Goal: Task Accomplishment & Management: Complete application form

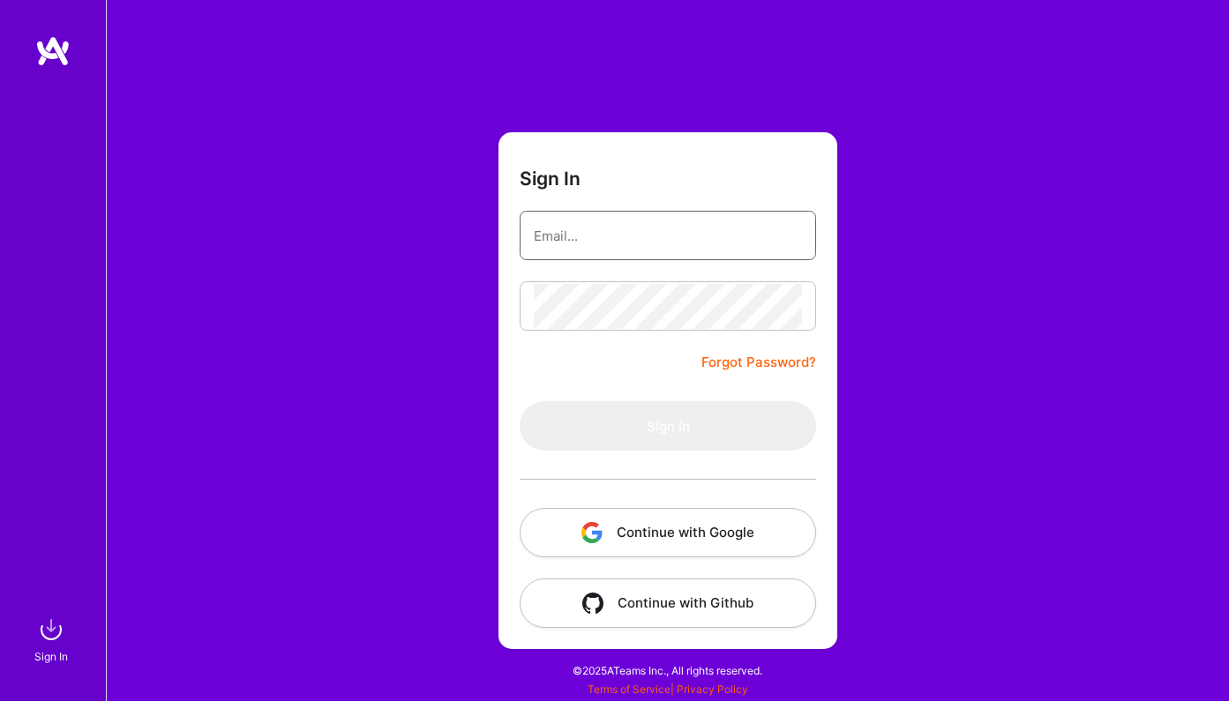
type input "[PERSON_NAME][EMAIL_ADDRESS][DOMAIN_NAME]"
click at [668, 426] on button "Sign In" at bounding box center [668, 425] width 296 height 49
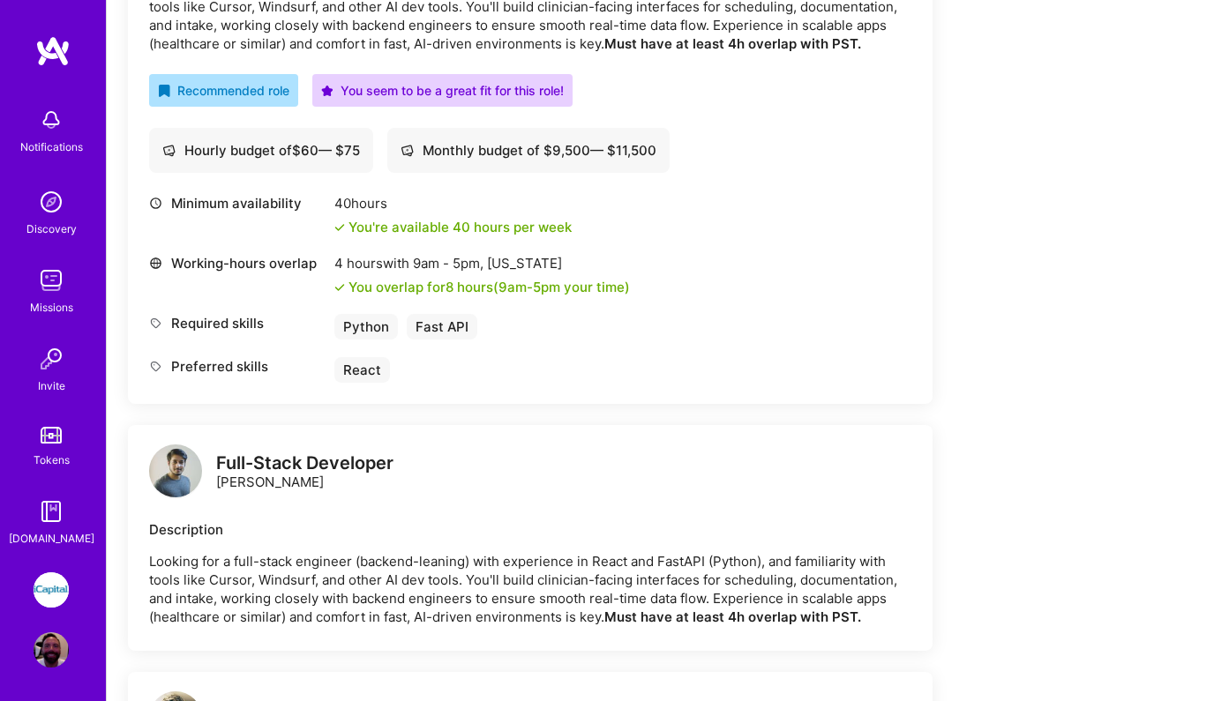
scroll to position [194, 0]
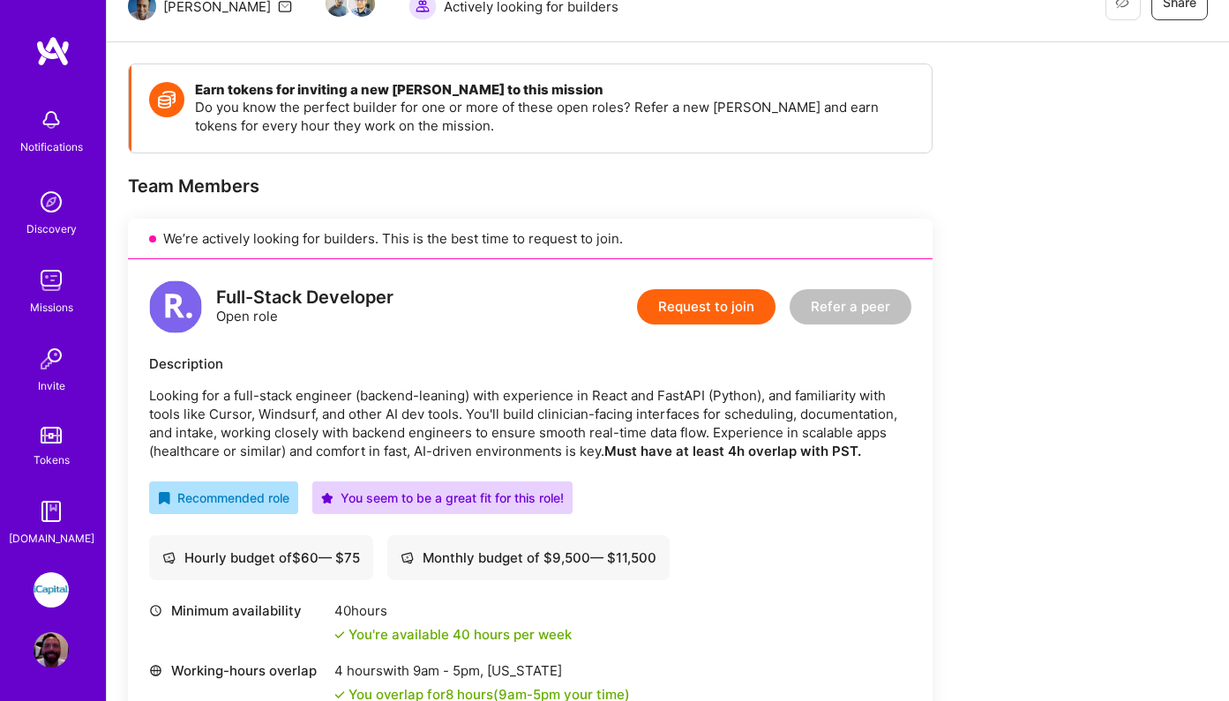
click at [708, 303] on button "Request to join" at bounding box center [706, 306] width 138 height 35
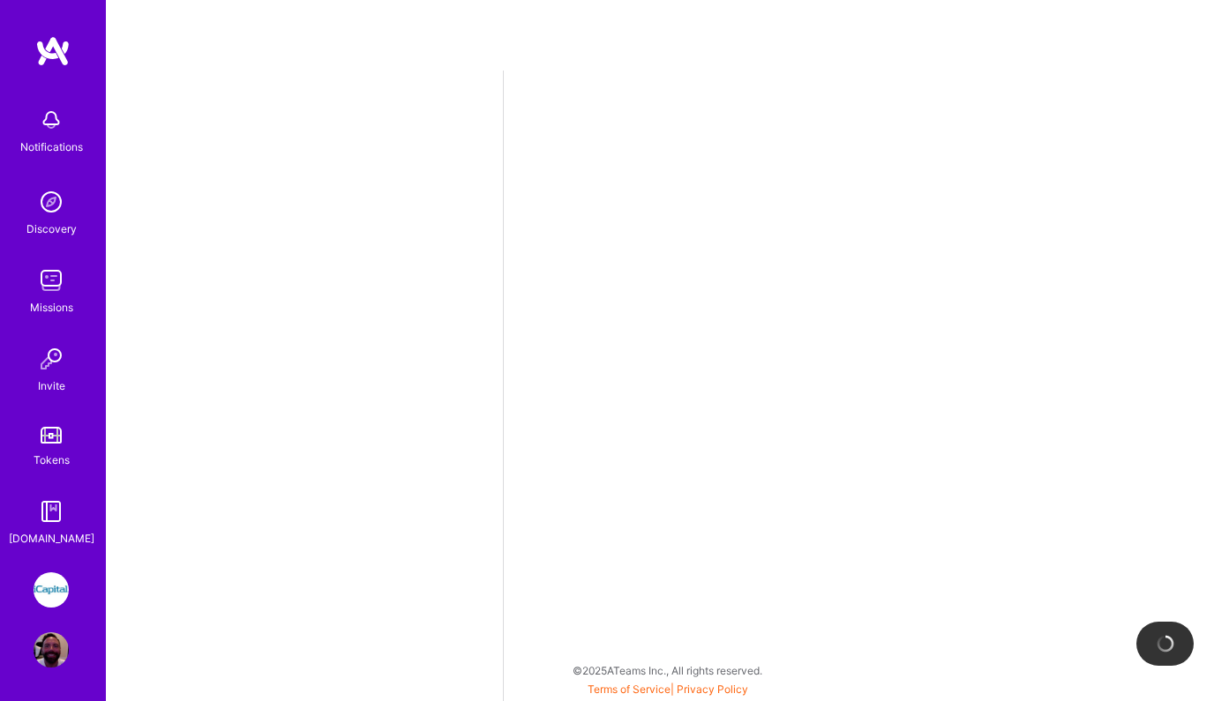
select select "US"
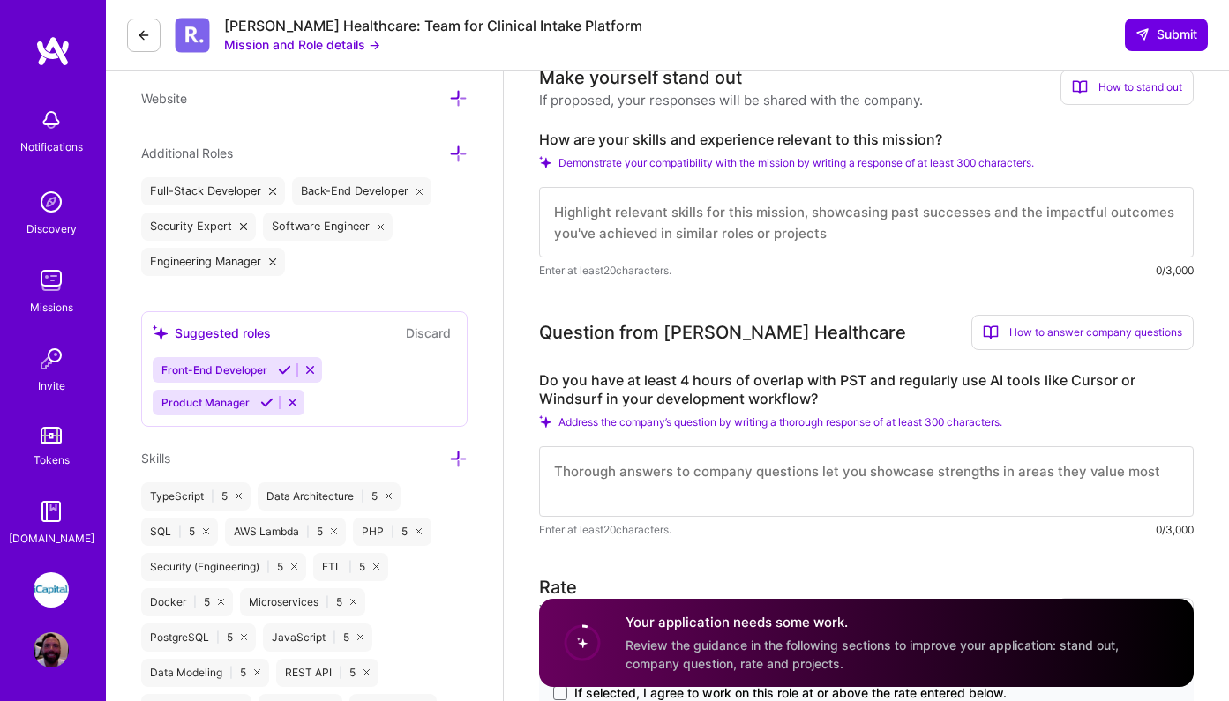
scroll to position [588, 0]
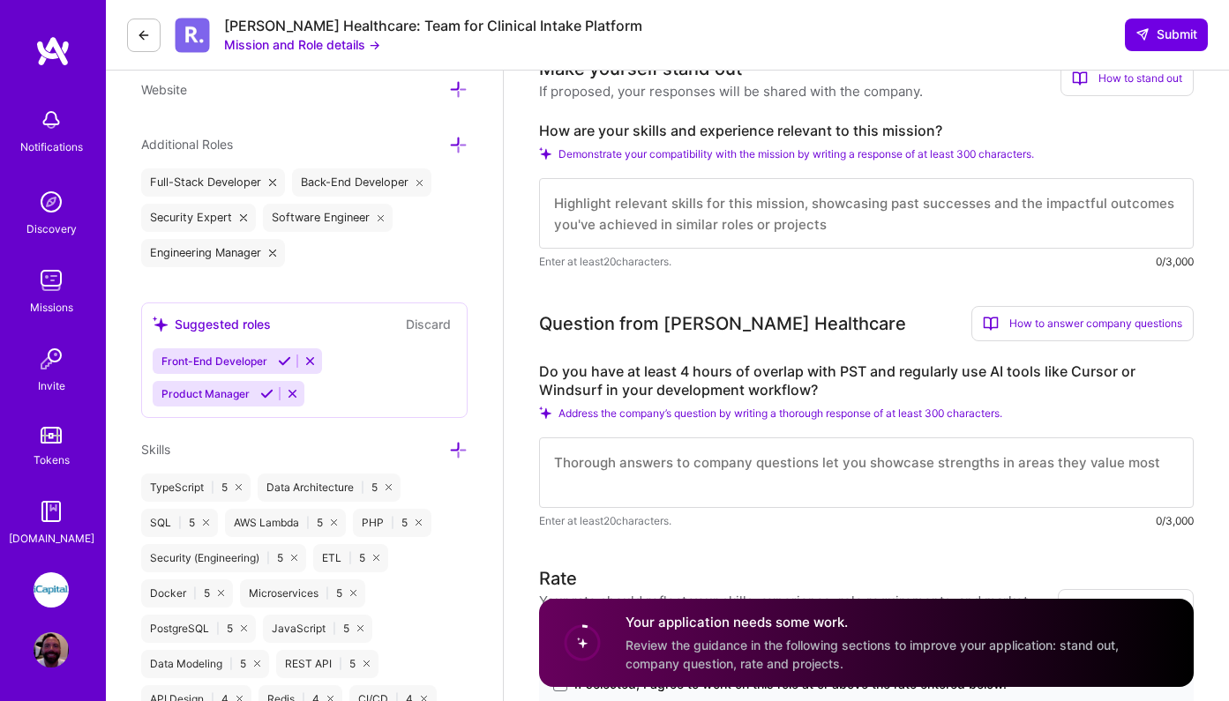
click at [648, 474] on textarea at bounding box center [866, 473] width 655 height 71
drag, startPoint x: 725, startPoint y: 460, endPoint x: 989, endPoint y: 472, distance: 264.0
click at [989, 465] on textarea "Yes, I'm in US Eastern Time and my office is open late." at bounding box center [866, 473] width 655 height 71
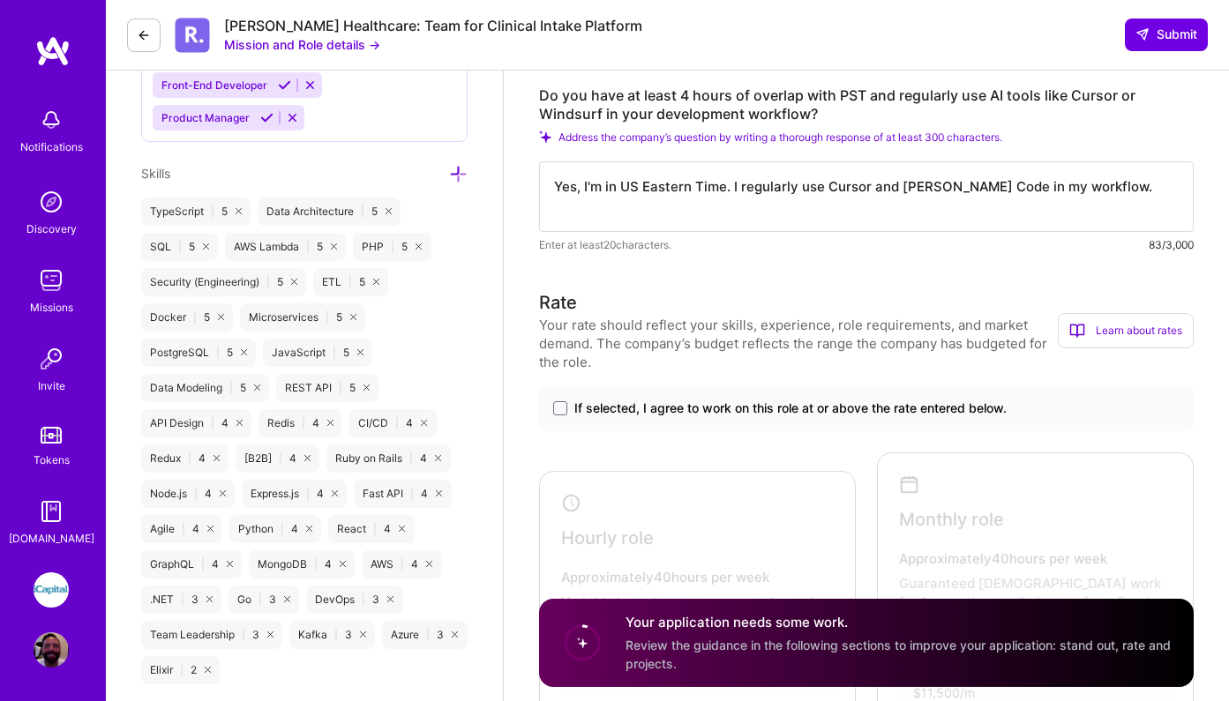
scroll to position [927, 0]
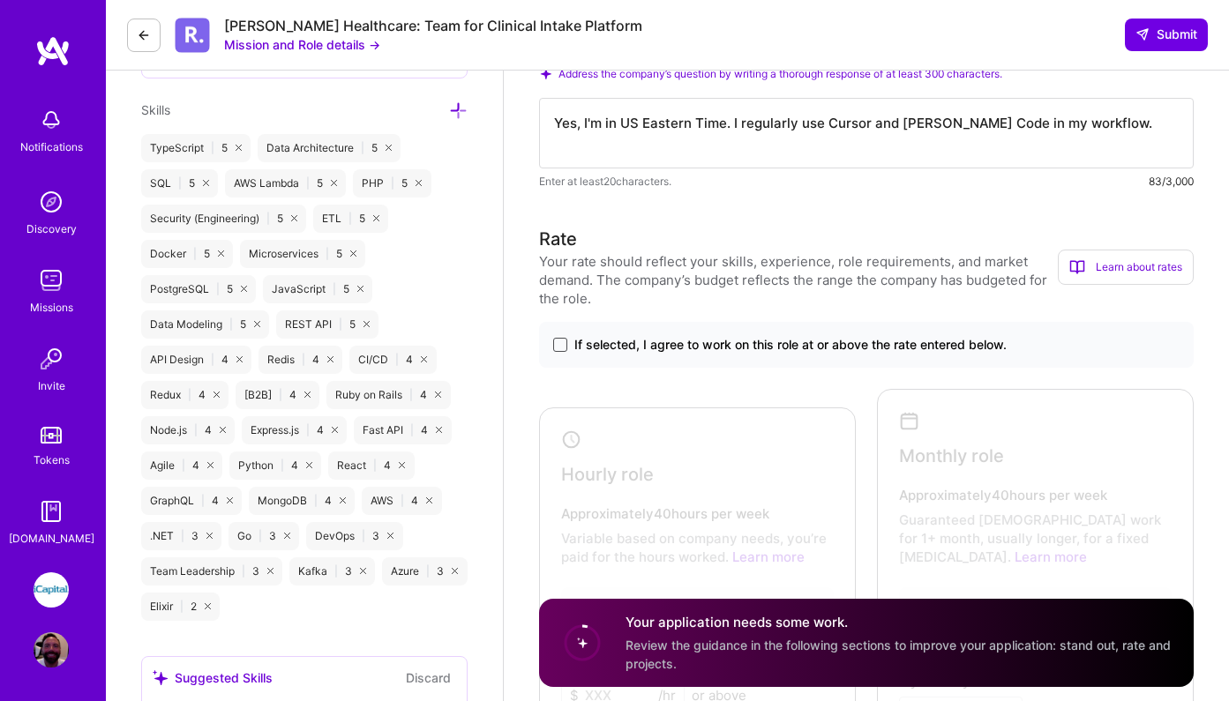
type textarea "Yes, I'm in US Eastern Time. I regularly use Cursor and [PERSON_NAME] Code in m…"
click at [558, 342] on span at bounding box center [560, 345] width 14 height 14
click at [0, 0] on input "If selected, I agree to work on this role at or above the rate entered below." at bounding box center [0, 0] width 0 height 0
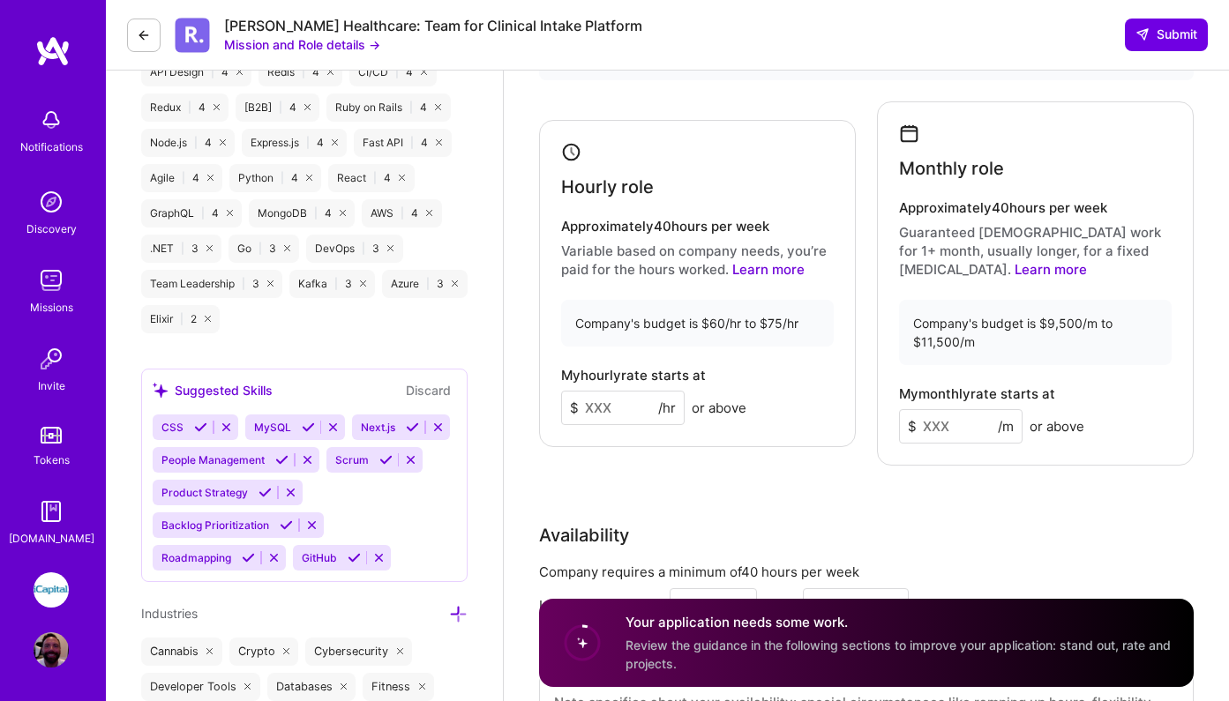
scroll to position [1222, 0]
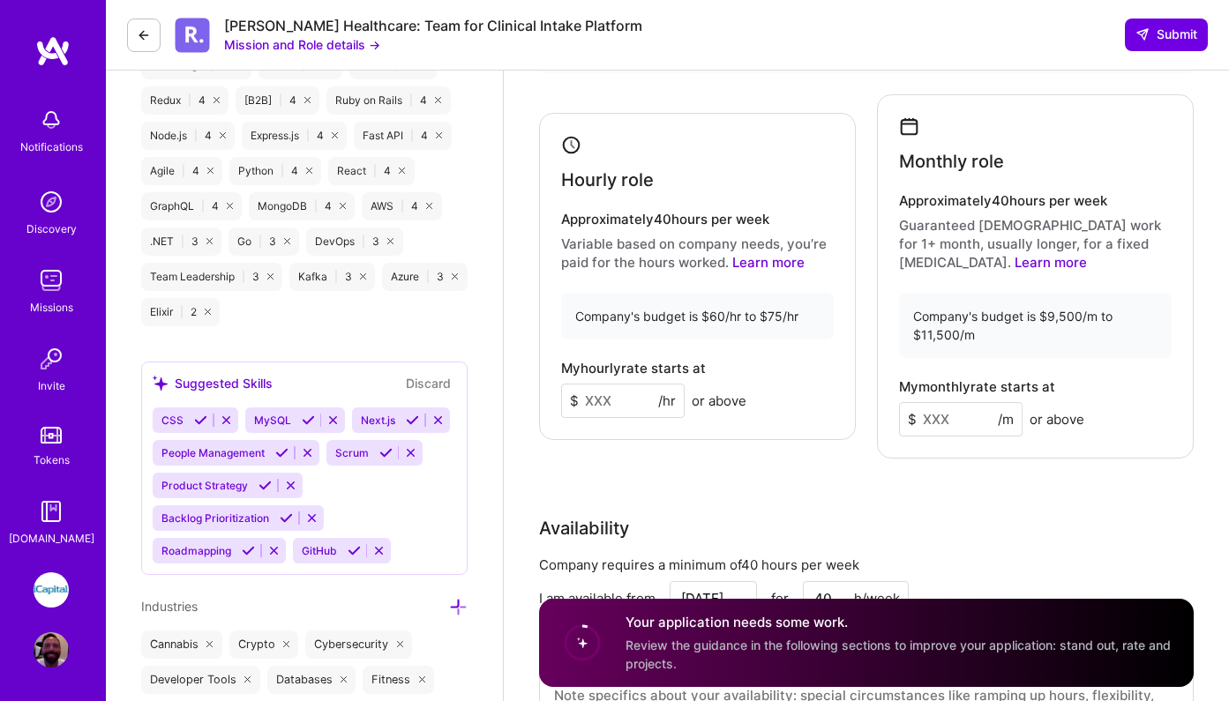
click at [627, 402] on input at bounding box center [623, 401] width 124 height 34
type input "75"
click at [962, 422] on input at bounding box center [961, 419] width 124 height 34
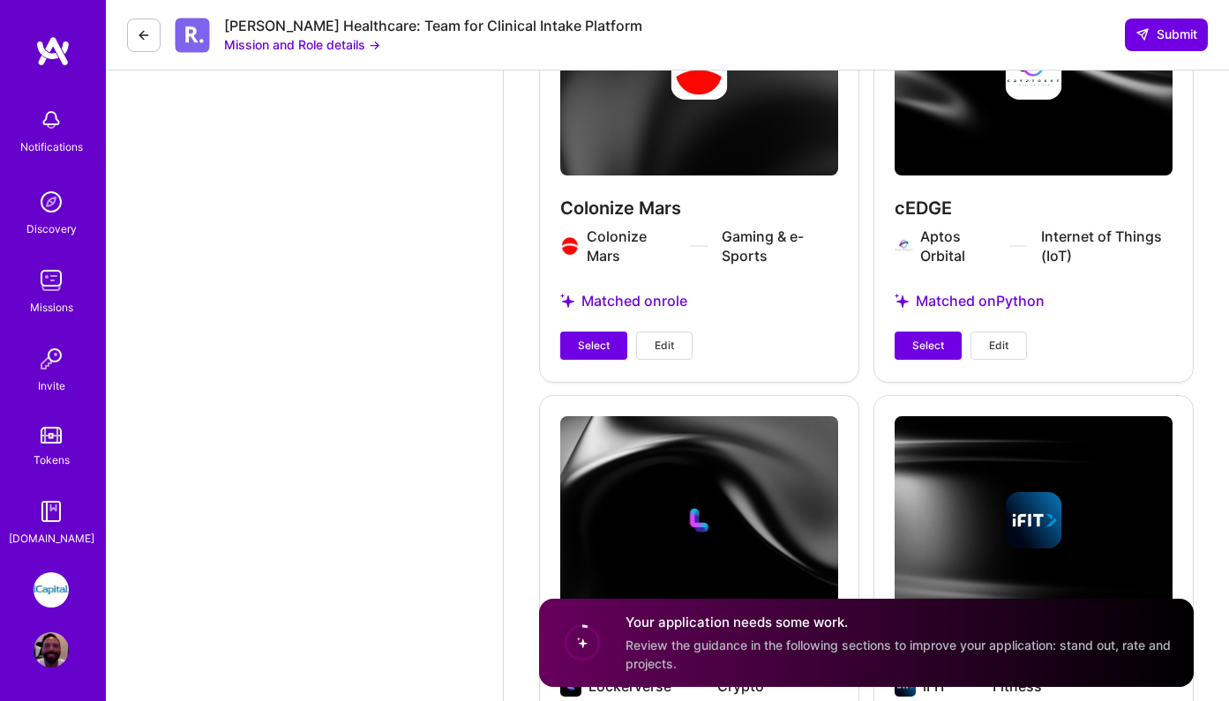
scroll to position [2405, 0]
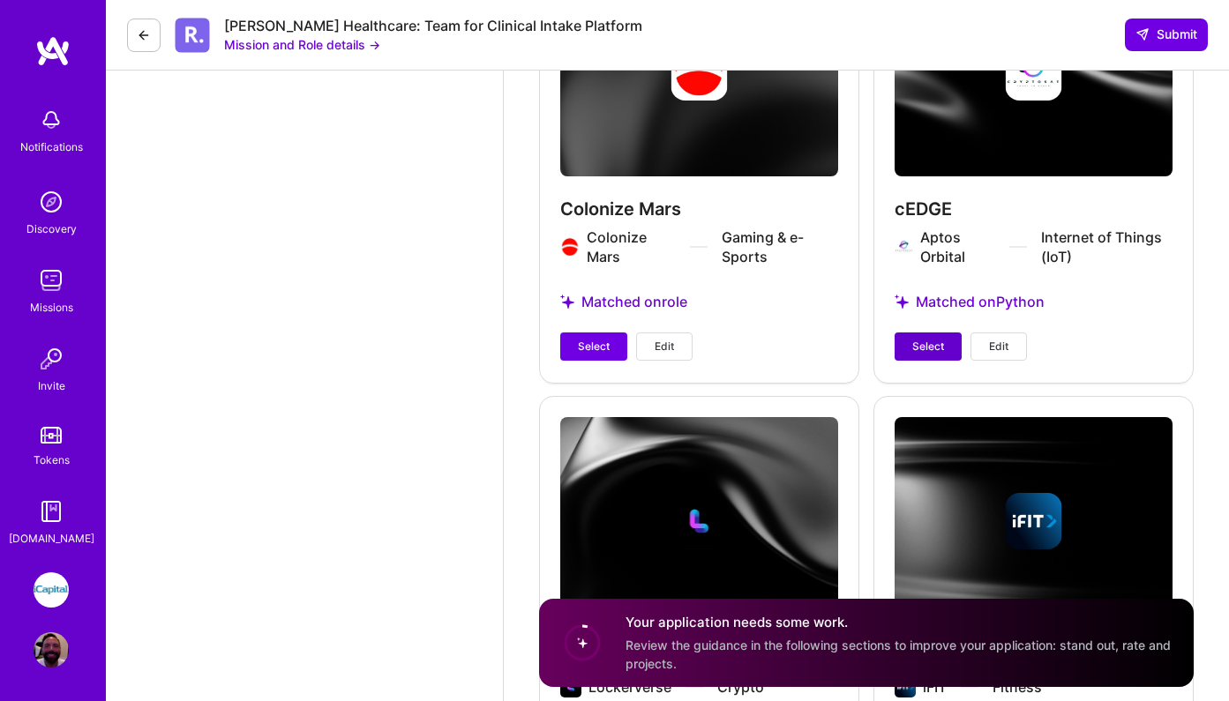
type input "11500"
click at [932, 350] on span "Select" at bounding box center [928, 347] width 32 height 16
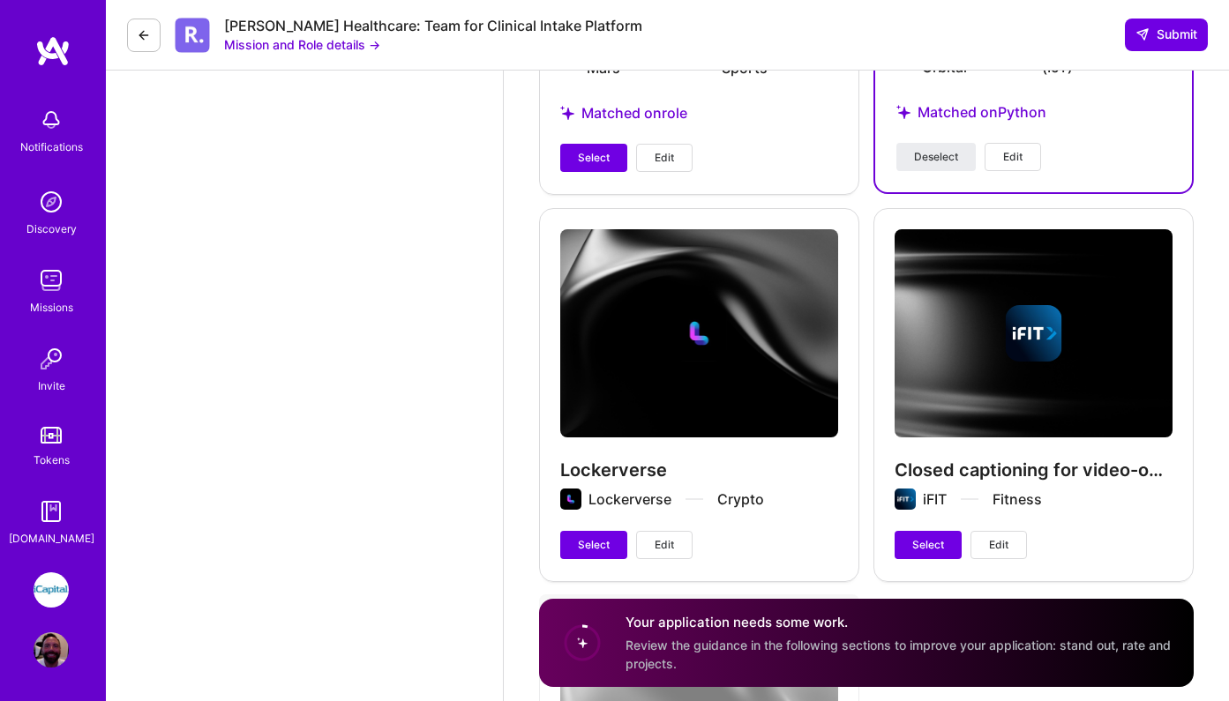
scroll to position [2595, 0]
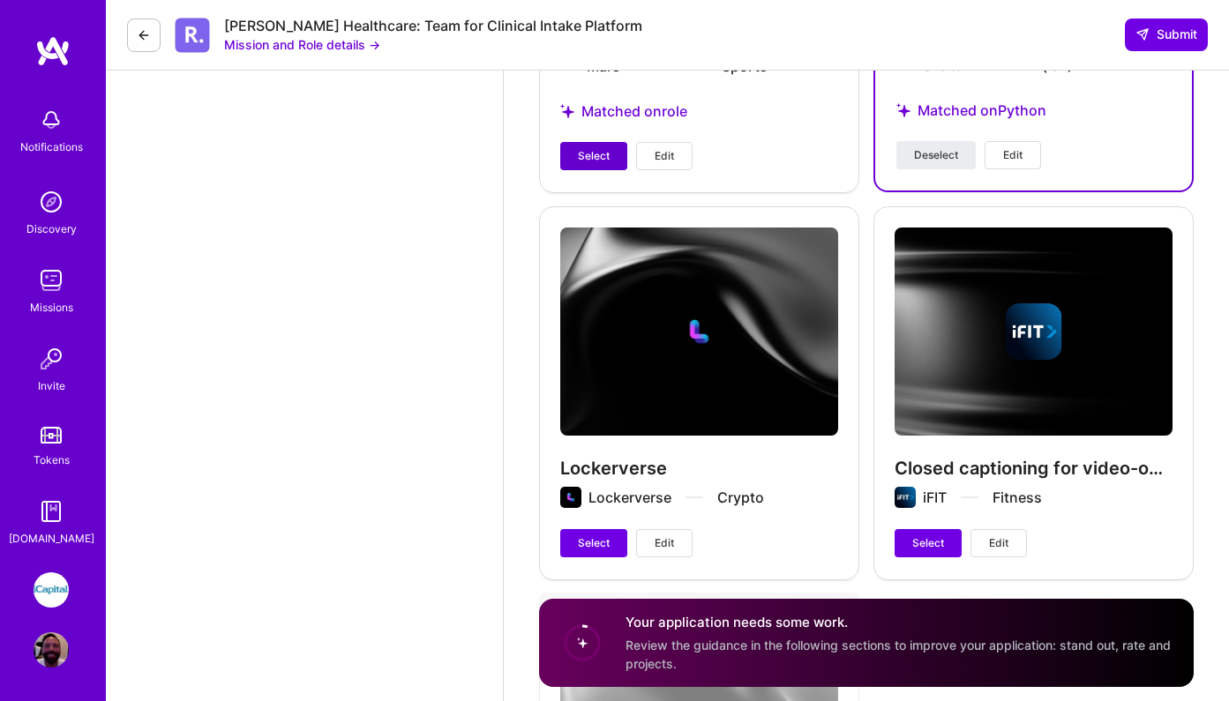
click at [581, 155] on span "Select" at bounding box center [594, 156] width 32 height 16
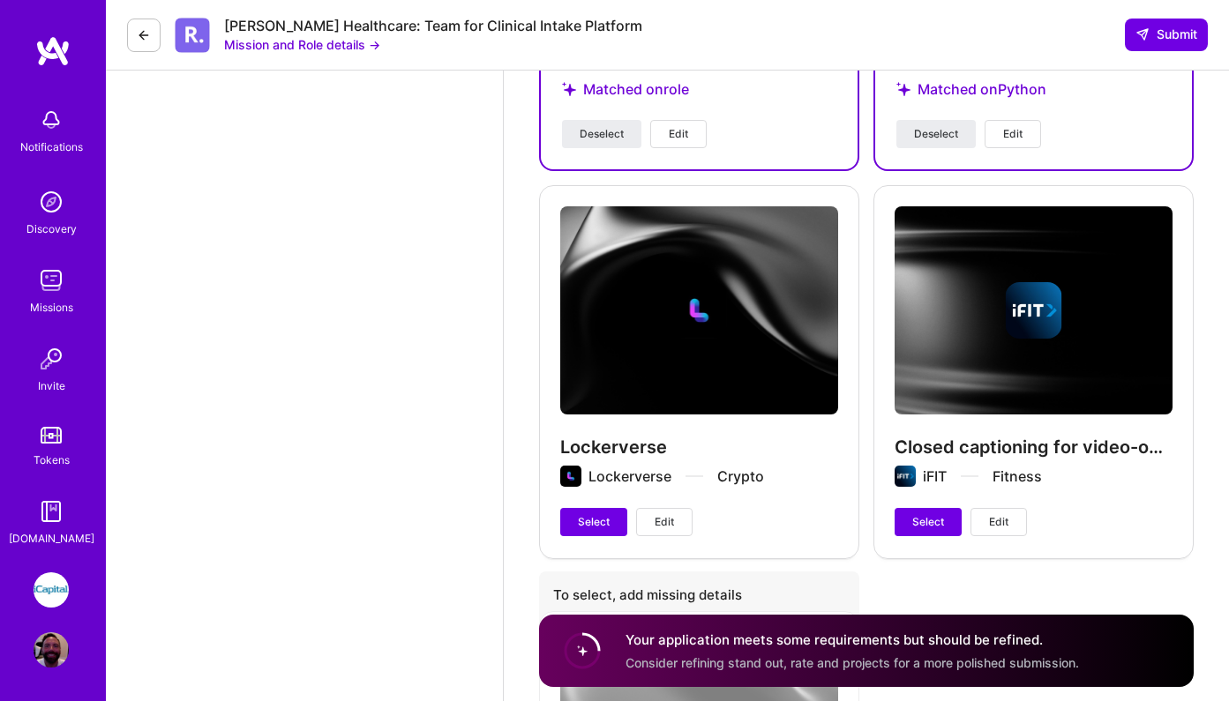
scroll to position [2605, 0]
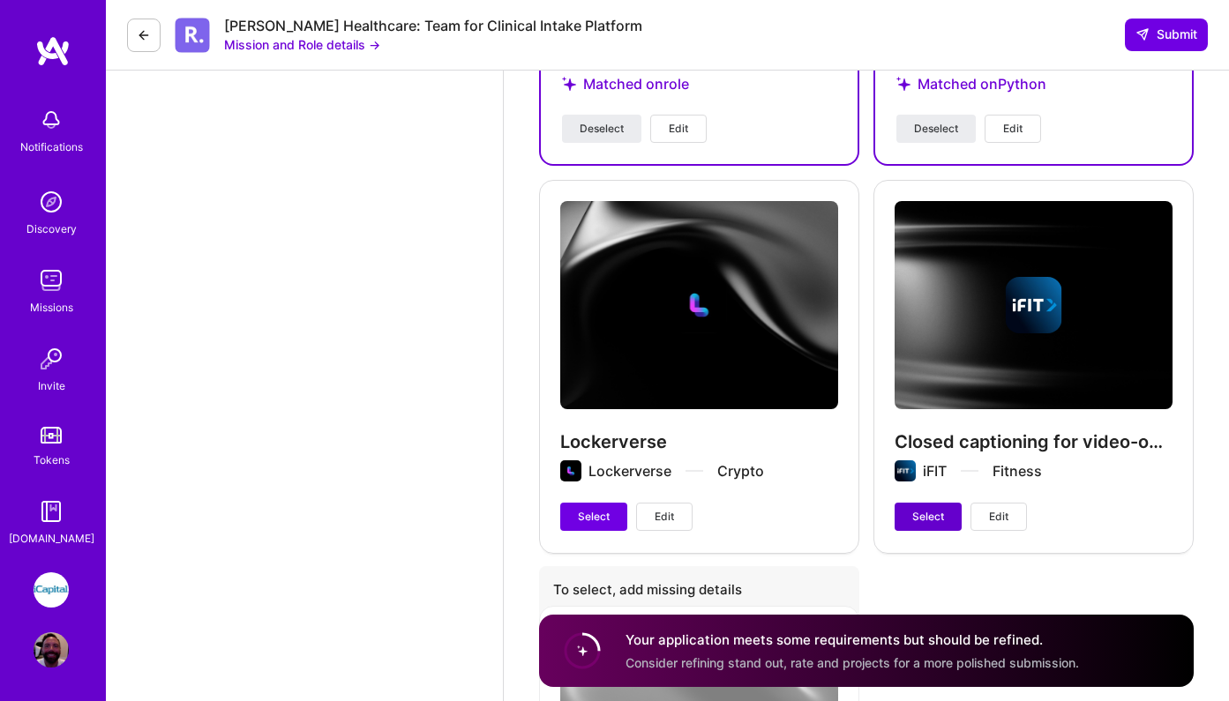
click at [913, 520] on span "Select" at bounding box center [928, 517] width 32 height 16
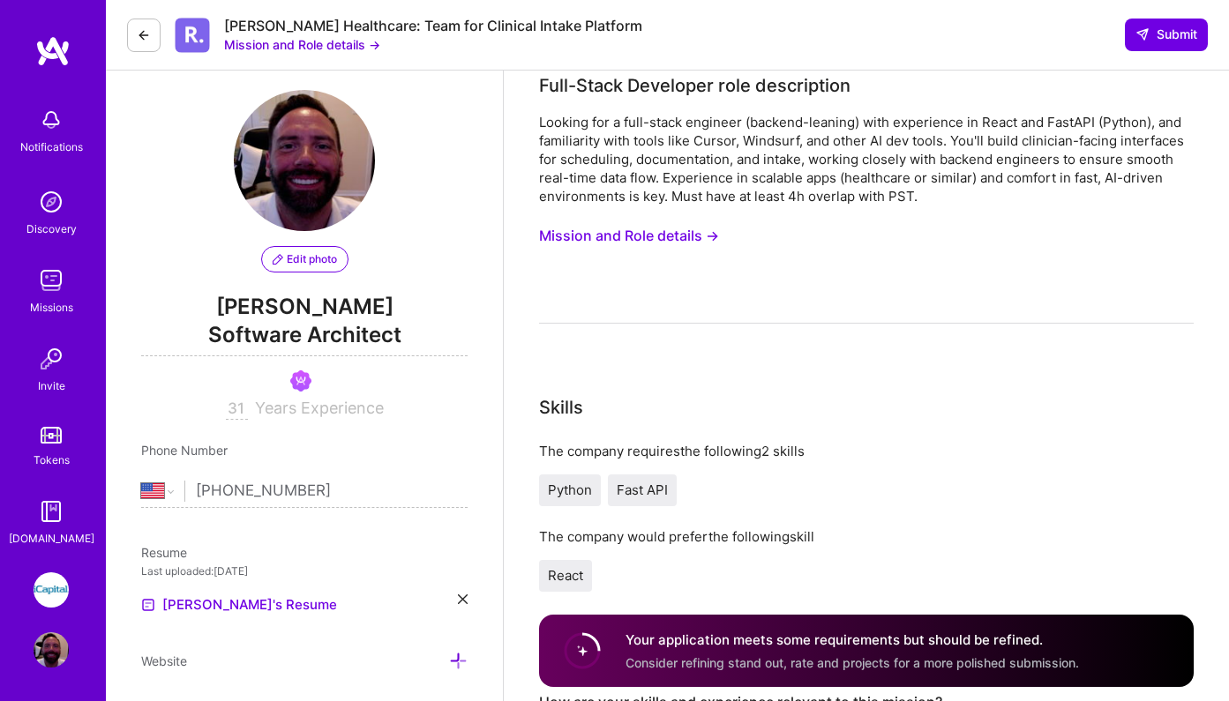
scroll to position [23, 0]
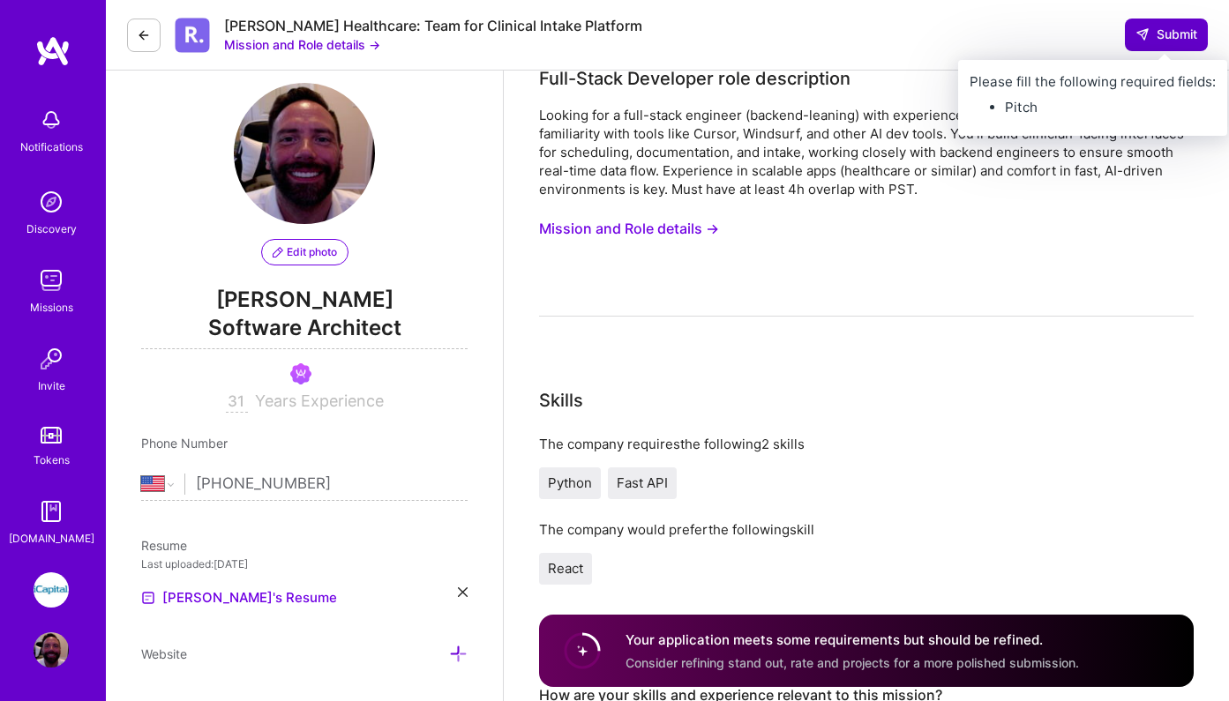
click at [1166, 34] on span "Submit" at bounding box center [1166, 35] width 62 height 18
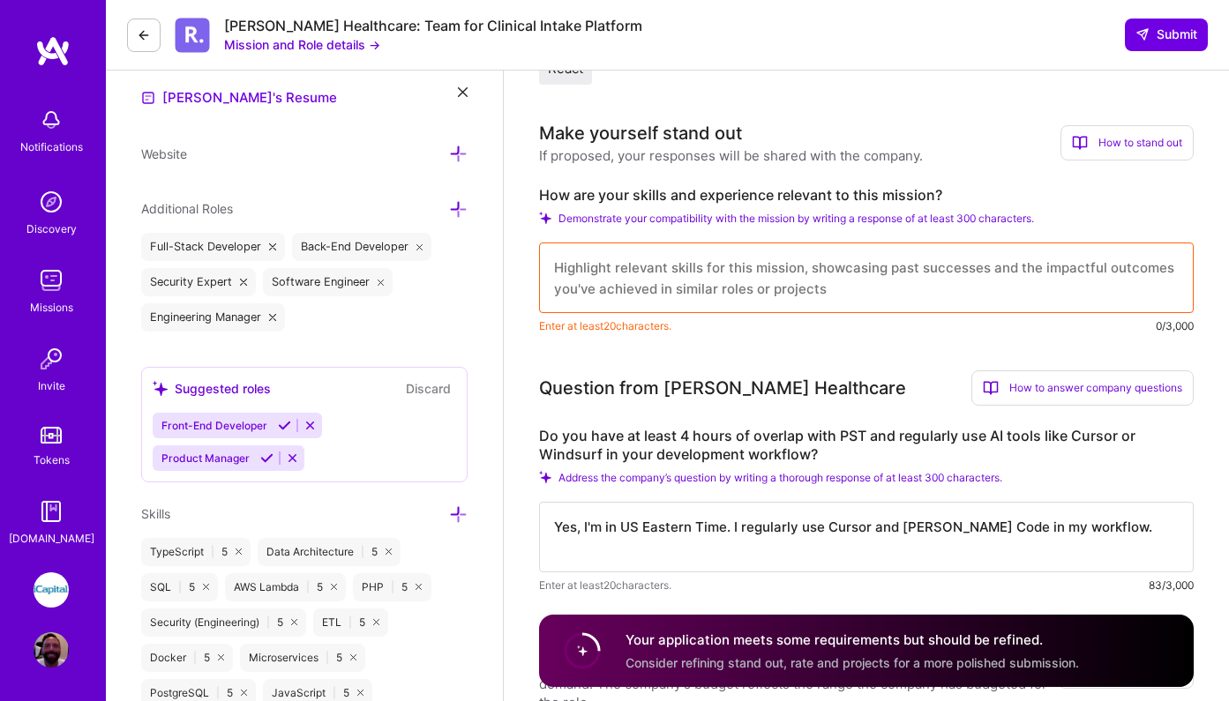
scroll to position [521, 0]
click at [993, 288] on textarea at bounding box center [866, 279] width 655 height 71
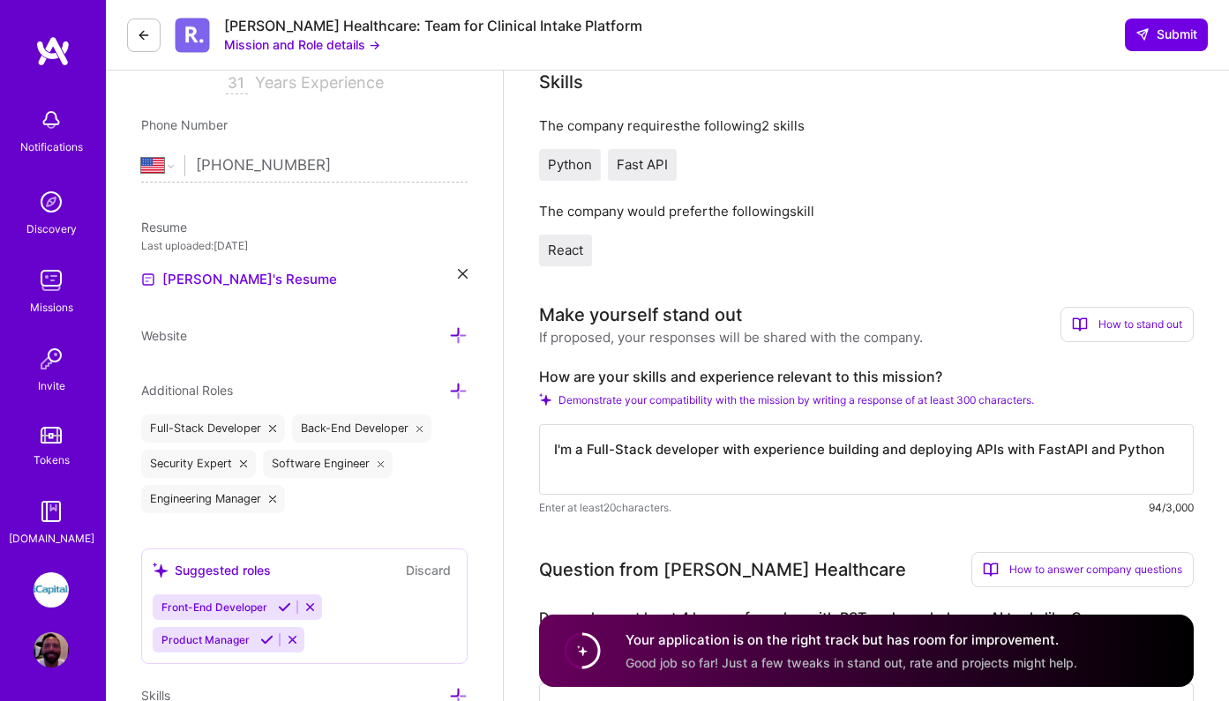
scroll to position [342, 0]
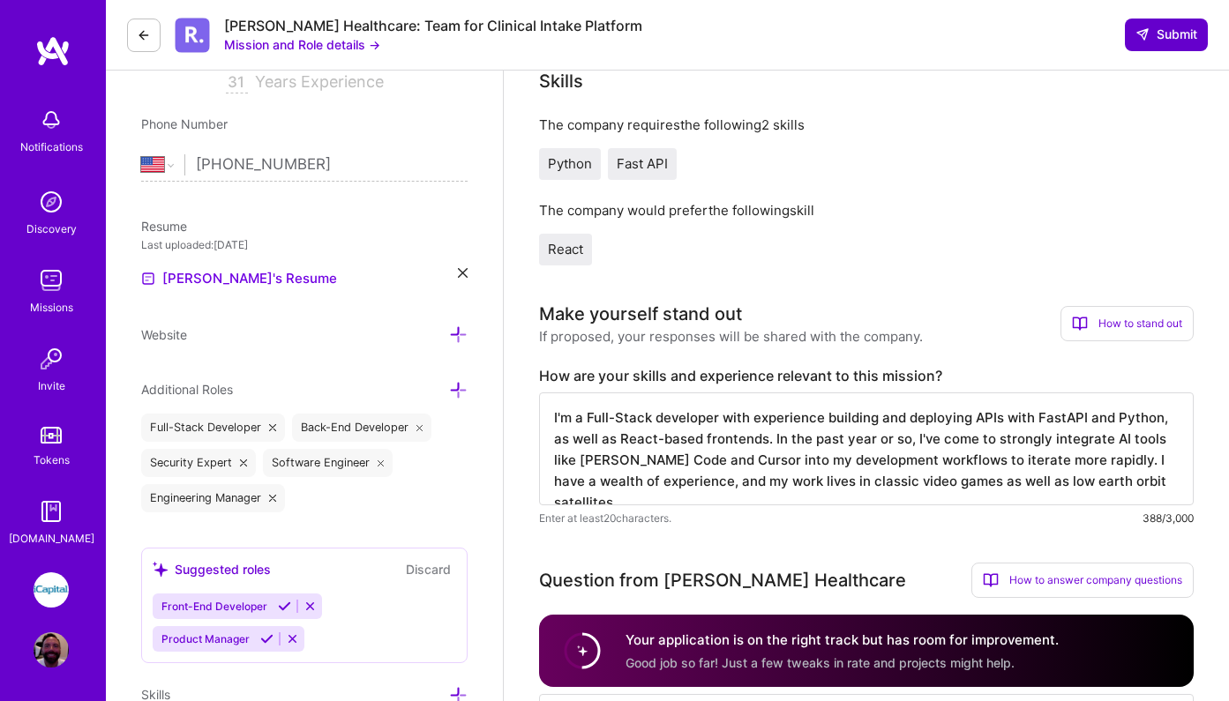
type textarea "I'm a Full-Stack developer with experience building and deploying APIs with Fas…"
click at [1158, 31] on span "Submit" at bounding box center [1166, 35] width 62 height 18
